Goal: Transaction & Acquisition: Purchase product/service

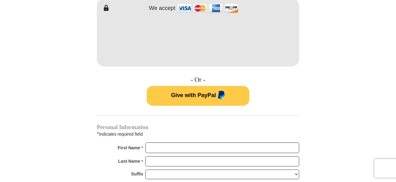
scroll to position [374, 0]
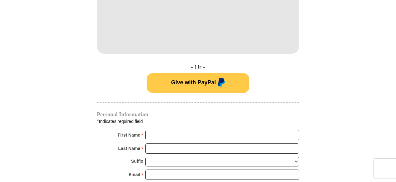
click at [191, 79] on span "Give with PayPal" at bounding box center [193, 82] width 45 height 6
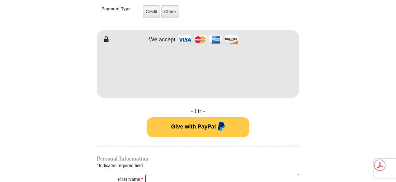
scroll to position [374, 0]
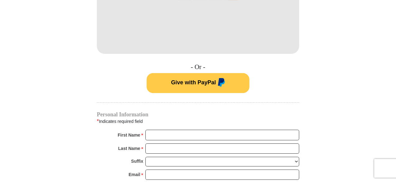
click at [189, 79] on span "Give with PayPal" at bounding box center [193, 82] width 45 height 6
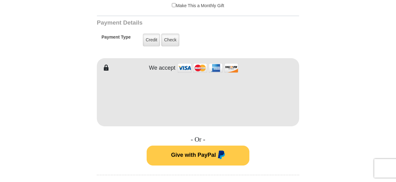
scroll to position [311, 0]
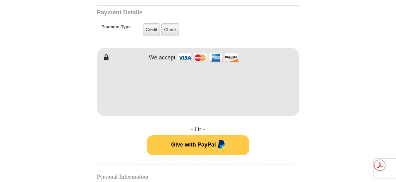
click at [199, 142] on span "Give with PayPal" at bounding box center [193, 145] width 45 height 6
